Goal: Find specific page/section: Find specific page/section

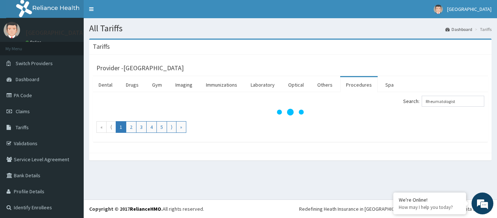
click at [467, 103] on input "Rheumatologist" at bounding box center [453, 101] width 63 height 11
click at [462, 13] on link "[GEOGRAPHIC_DATA]" at bounding box center [462, 9] width 69 height 18
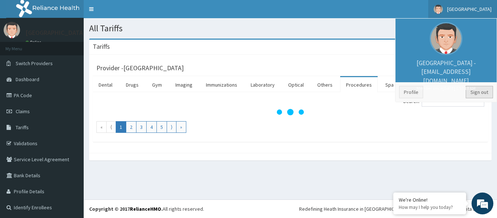
click at [473, 90] on link "Sign out" at bounding box center [479, 92] width 27 height 12
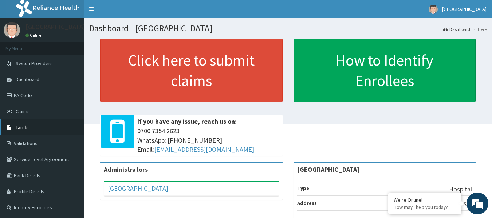
click at [28, 125] on span "Tariffs" at bounding box center [22, 127] width 13 height 7
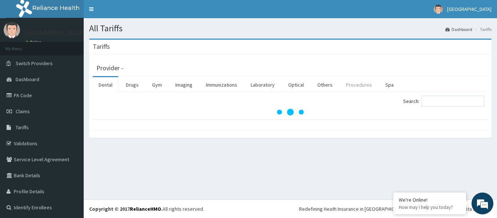
click at [356, 86] on link "Procedures" at bounding box center [358, 84] width 37 height 15
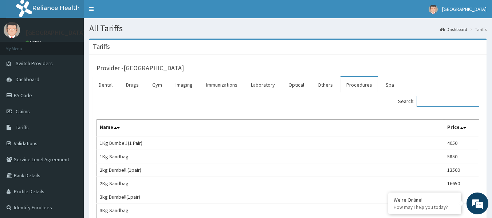
click at [439, 98] on input "Search:" at bounding box center [447, 101] width 63 height 11
type input "carth"
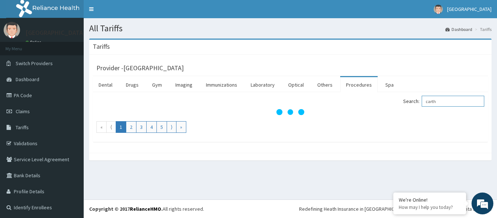
click at [432, 102] on input "carth" at bounding box center [453, 101] width 63 height 11
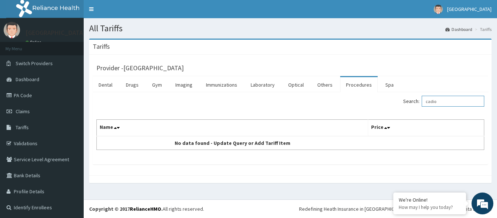
click at [432, 102] on input "cadio" at bounding box center [453, 101] width 63 height 11
click at [430, 101] on input "cadio" at bounding box center [453, 101] width 63 height 11
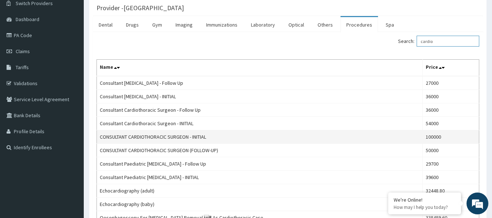
scroll to position [73, 0]
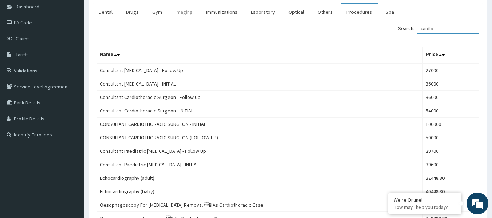
type input "cardio"
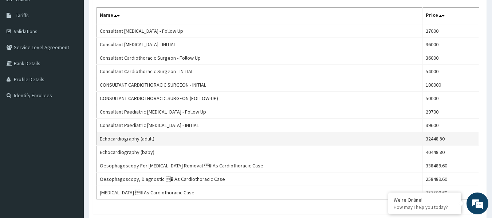
scroll to position [109, 0]
